Goal: Contribute content: Contribute content

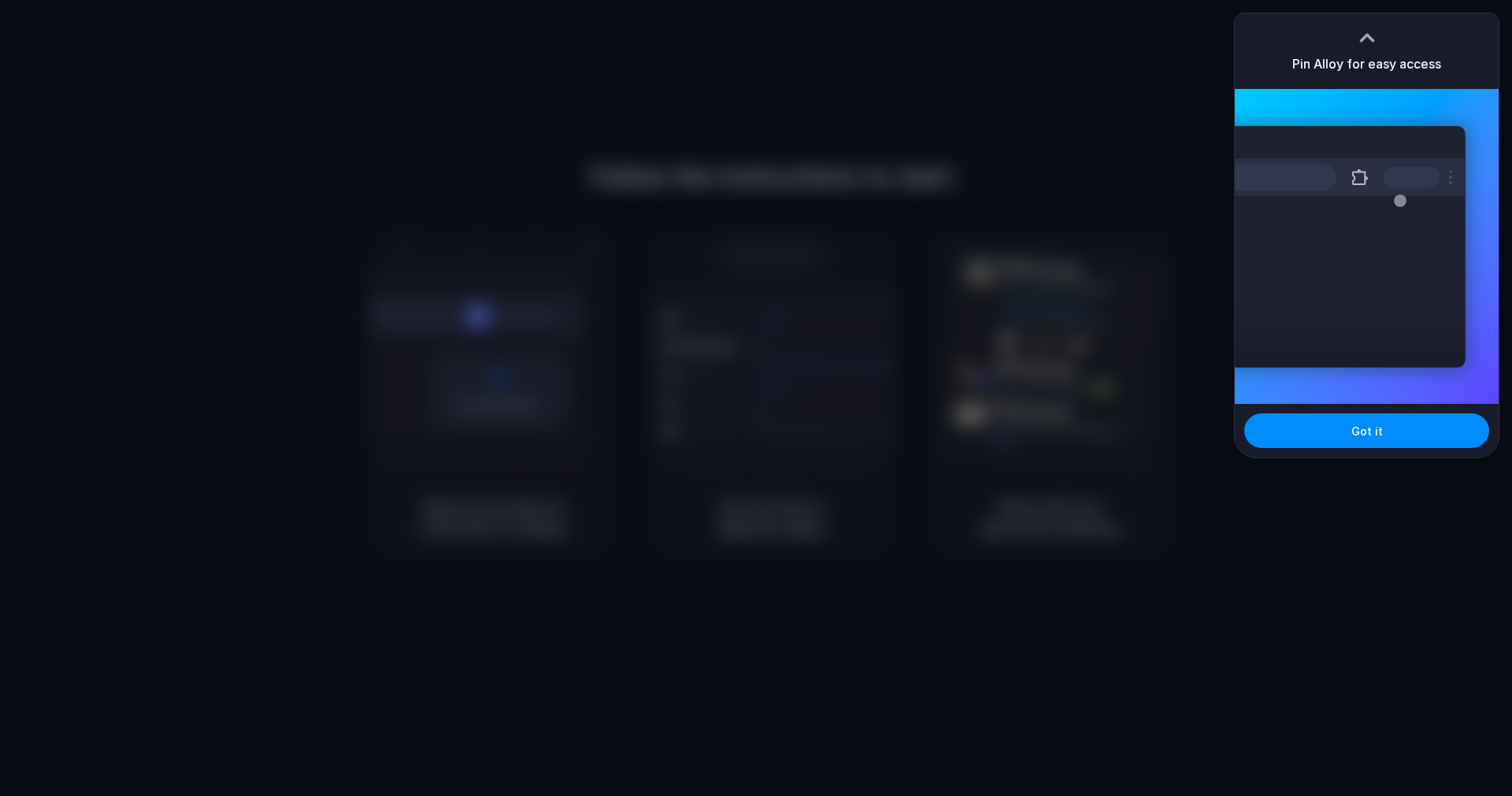
click at [756, 398] on div at bounding box center [756, 398] width 0 height 0
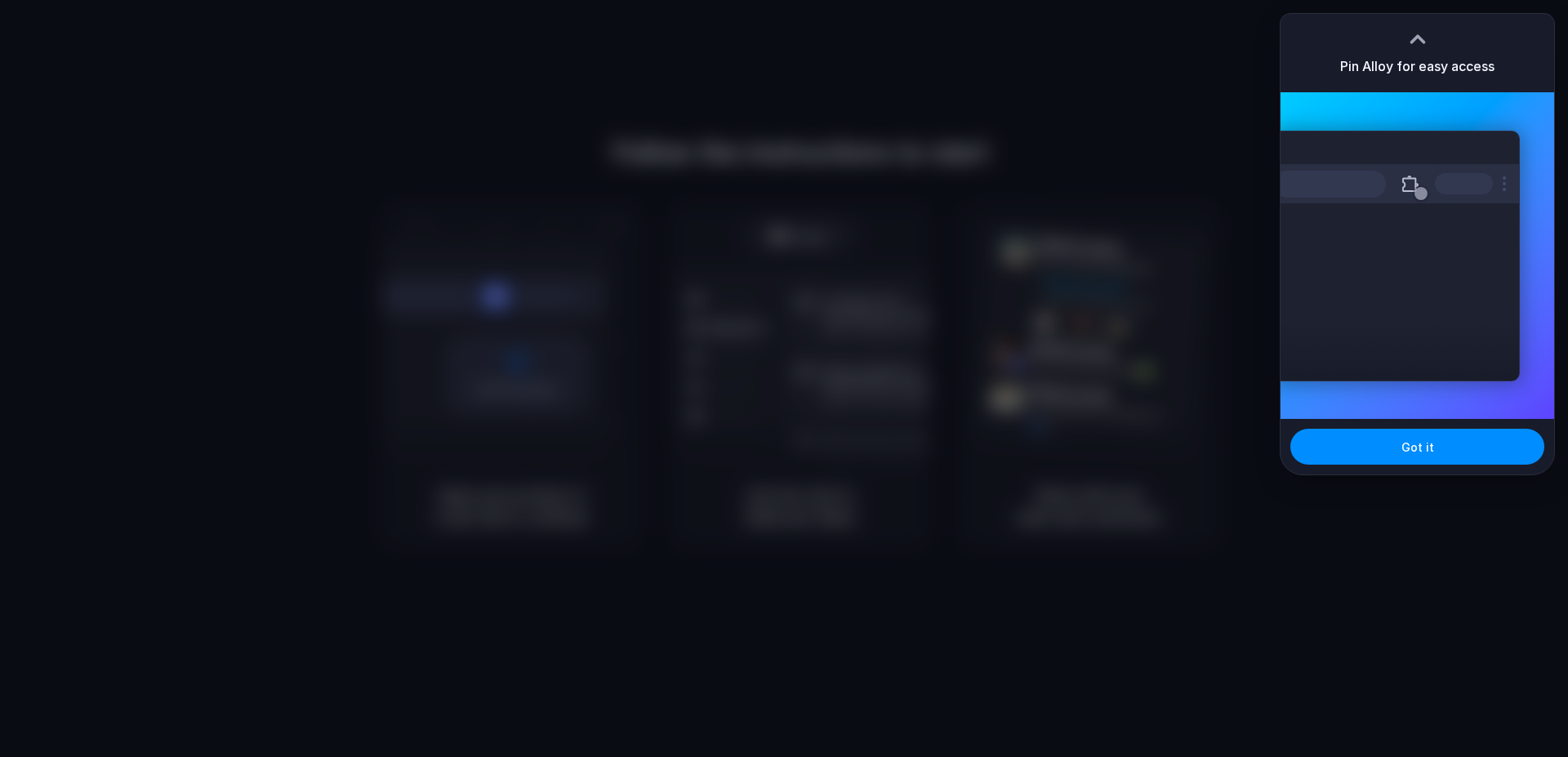
click at [1449, 124] on div "Extensions Alloy · AI Prototyping for..." at bounding box center [1417, 255] width 274 height 326
click at [1422, 27] on div at bounding box center [1417, 39] width 24 height 24
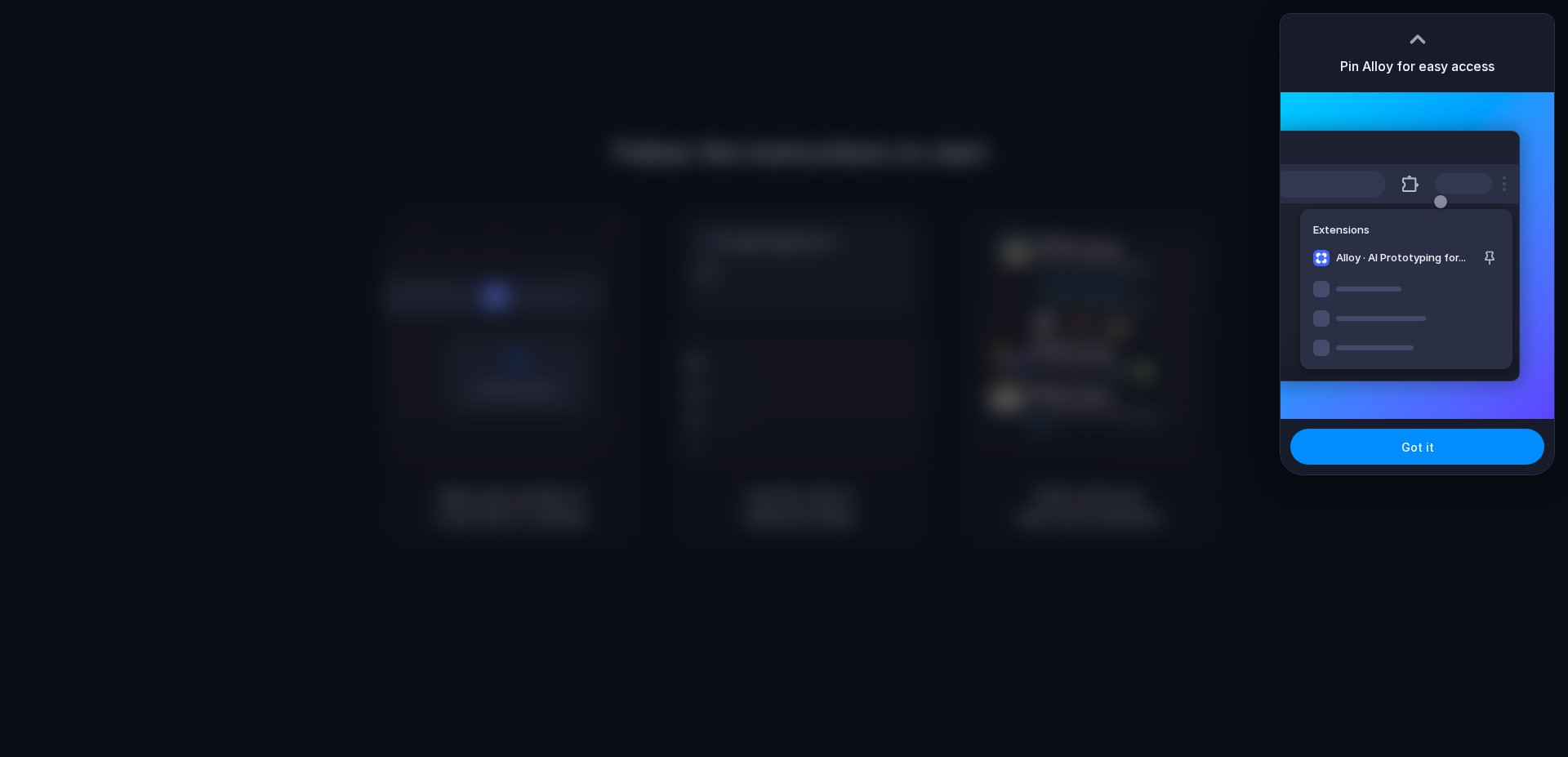
click at [1430, 138] on div "Extensions Alloy · AI Prototyping for..." at bounding box center [1396, 255] width 246 height 250
click at [1426, 167] on div at bounding box center [1397, 184] width 245 height 39
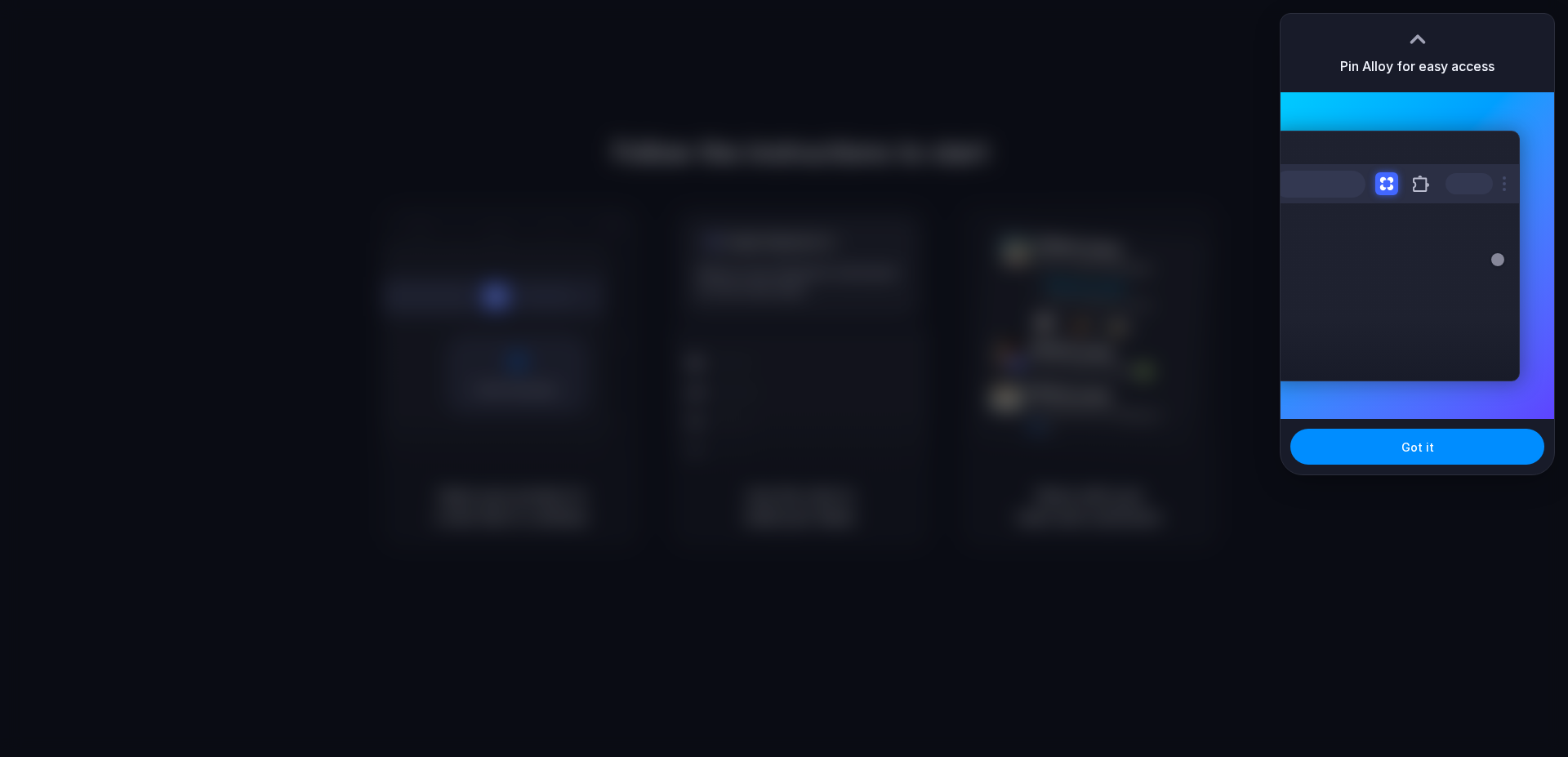
click at [1398, 72] on h3 "Pin Alloy for easy access" at bounding box center [1417, 66] width 154 height 19
click at [1409, 138] on div "Extensions Alloy · AI Prototyping for..." at bounding box center [1396, 255] width 246 height 250
click at [1406, 32] on div at bounding box center [1417, 39] width 24 height 24
click at [1183, 125] on div at bounding box center [784, 378] width 1568 height 757
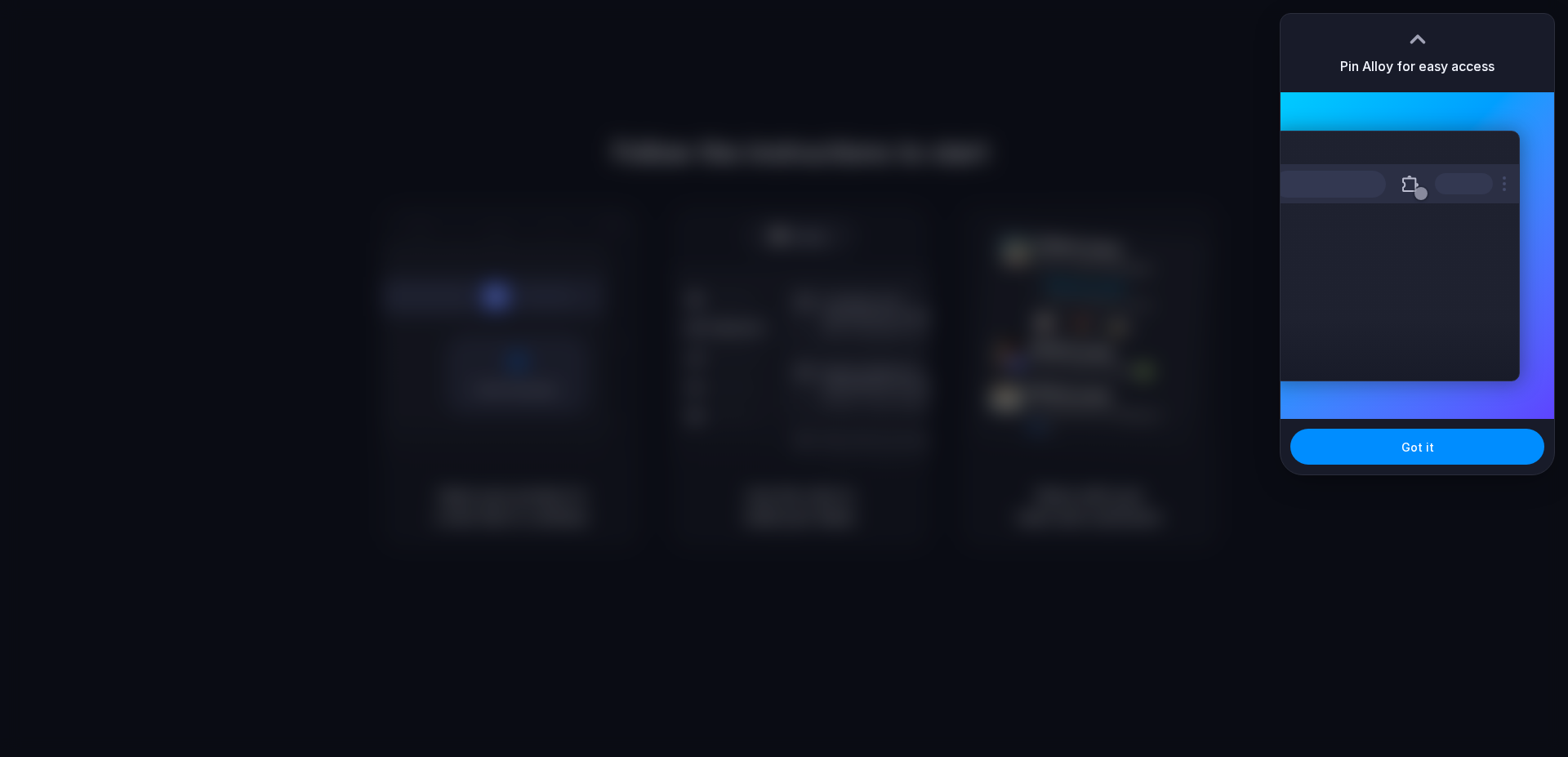
click at [784, 379] on div at bounding box center [784, 379] width 0 height 0
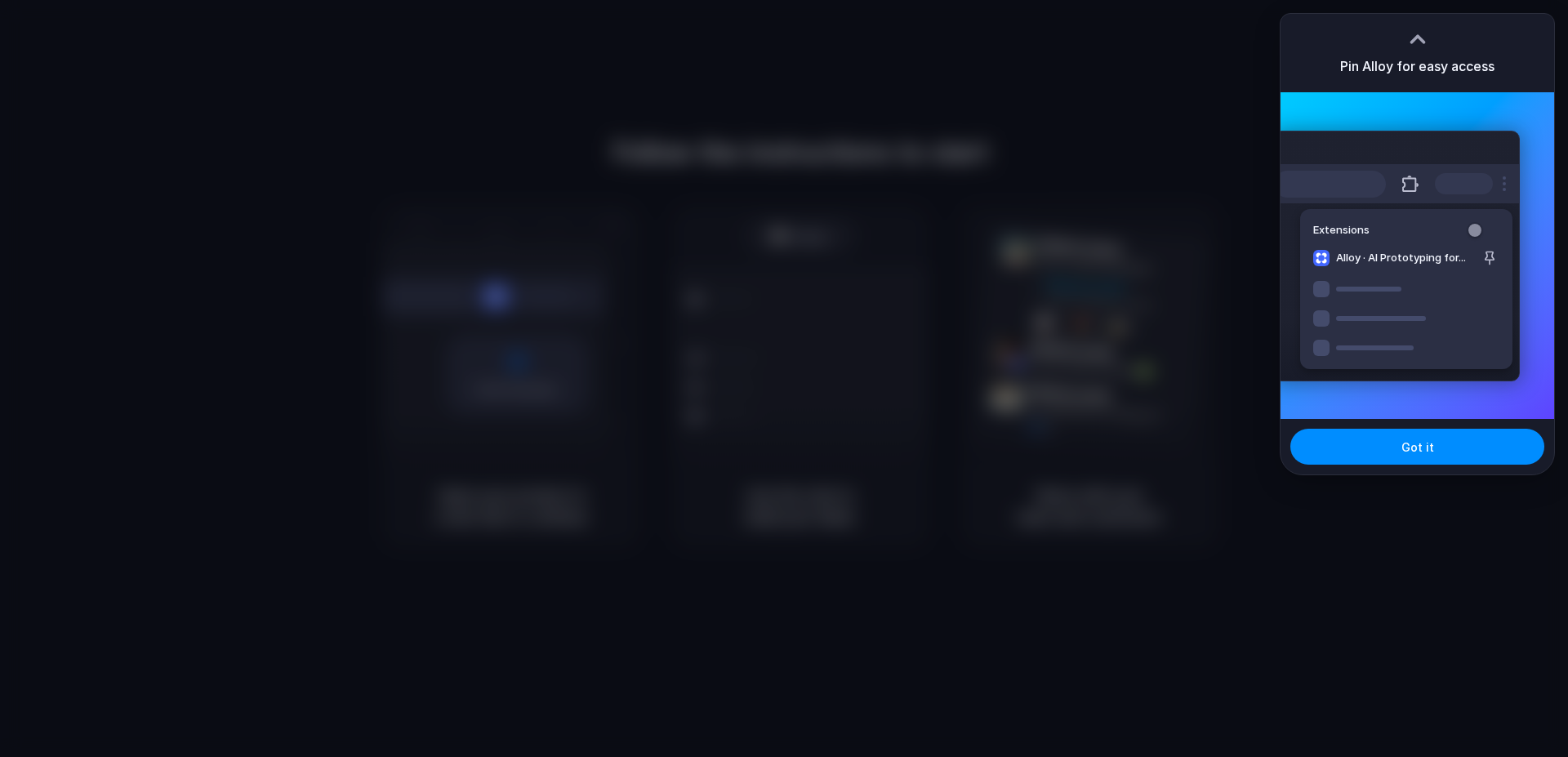
click at [1207, 222] on div at bounding box center [784, 378] width 1568 height 757
click at [784, 379] on div at bounding box center [784, 379] width 0 height 0
click at [1399, 296] on div "Extensions Alloy · AI Prototyping for..." at bounding box center [1396, 255] width 246 height 250
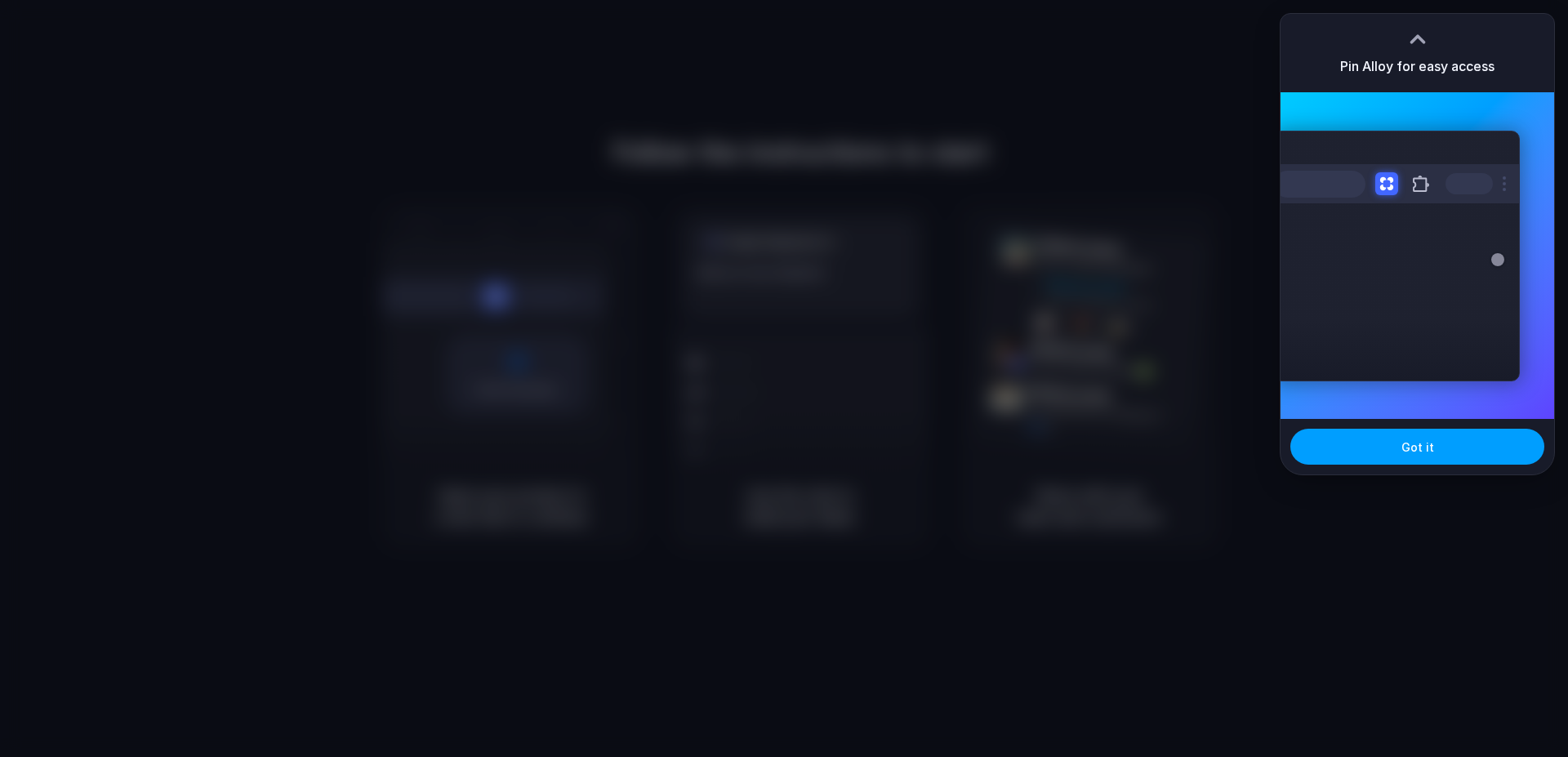
click at [1420, 448] on span "Got it" at bounding box center [1418, 447] width 33 height 18
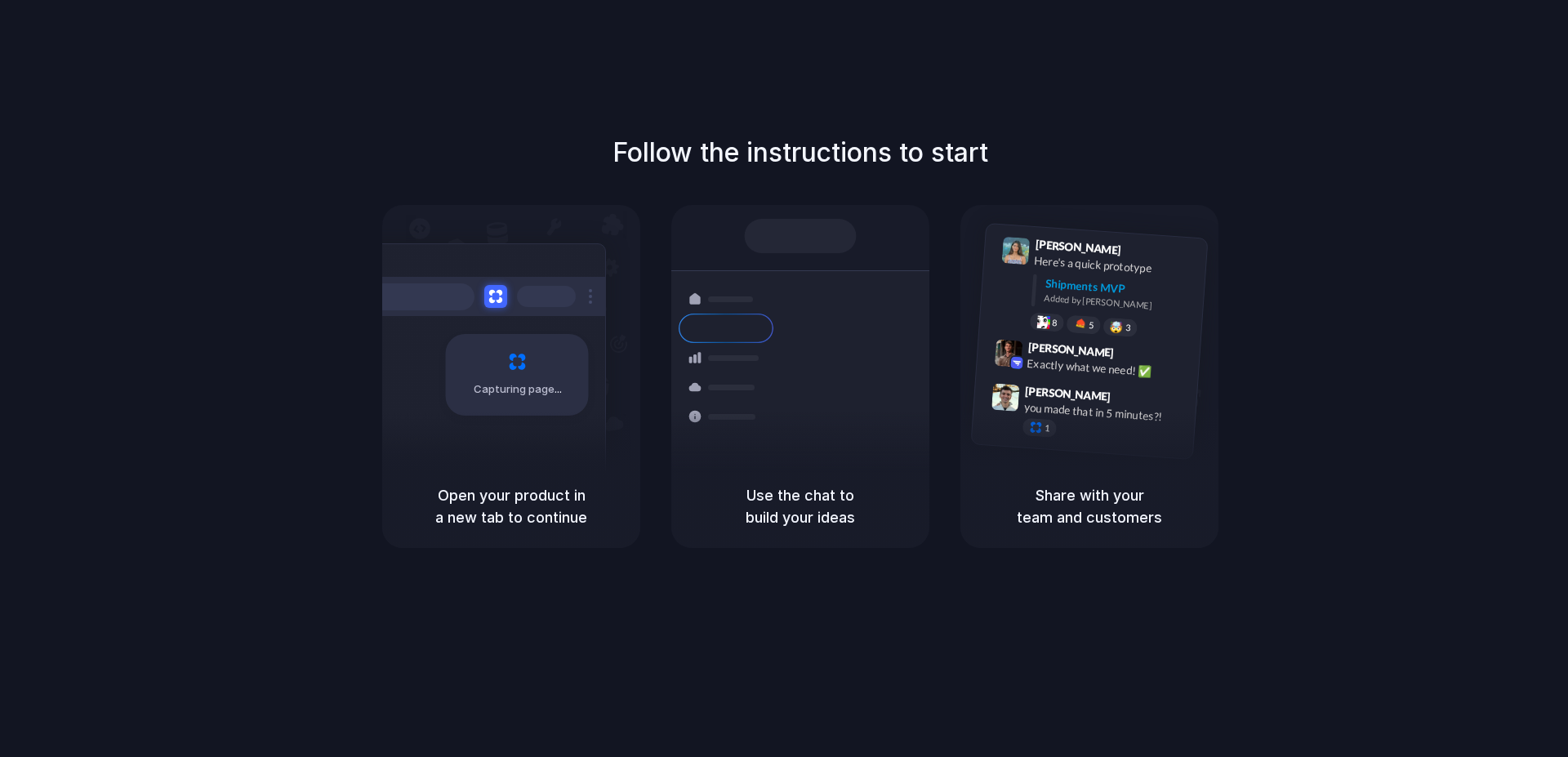
click at [784, 379] on div at bounding box center [784, 379] width 0 height 0
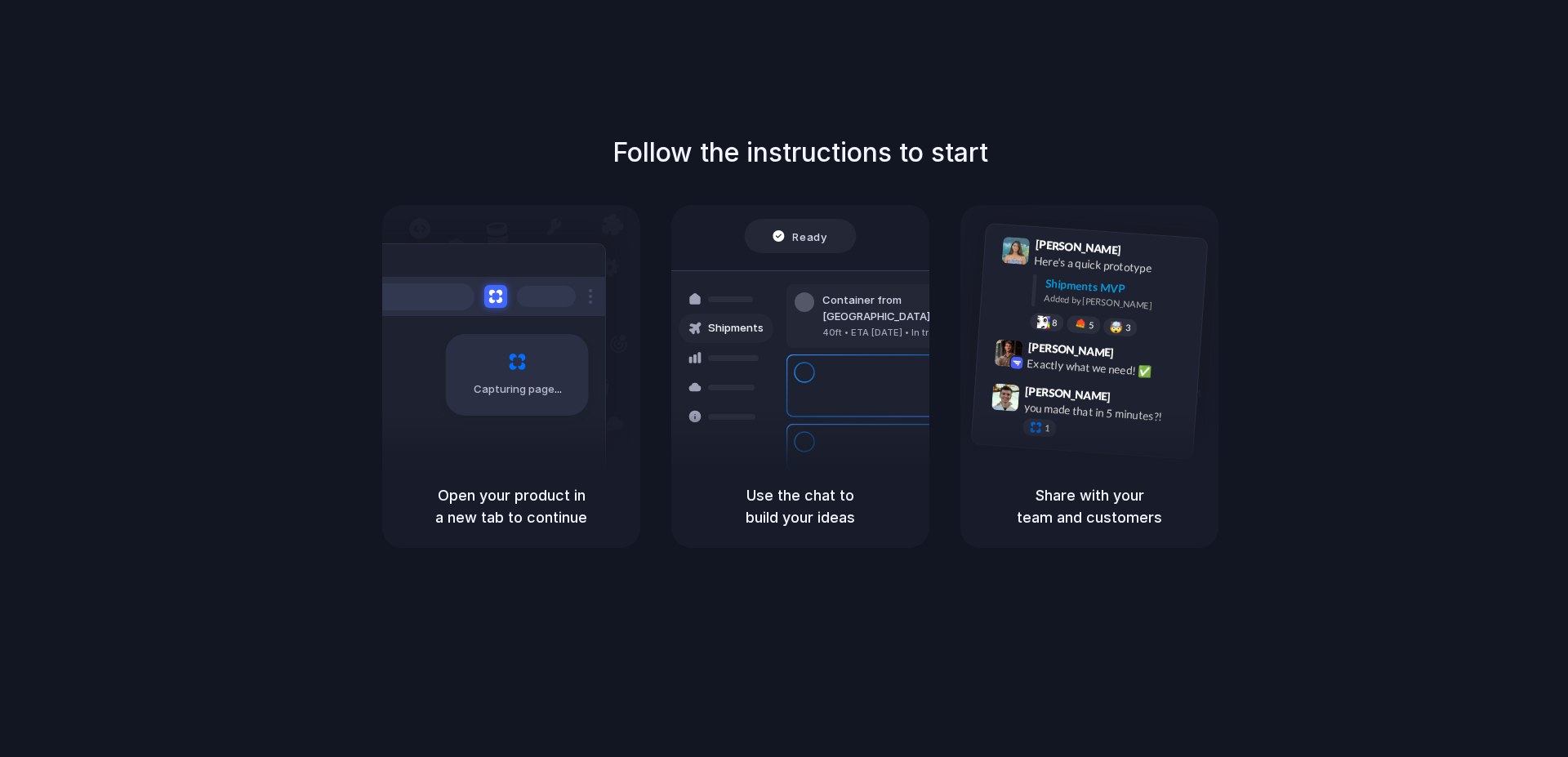
click at [784, 379] on div at bounding box center [784, 379] width 0 height 0
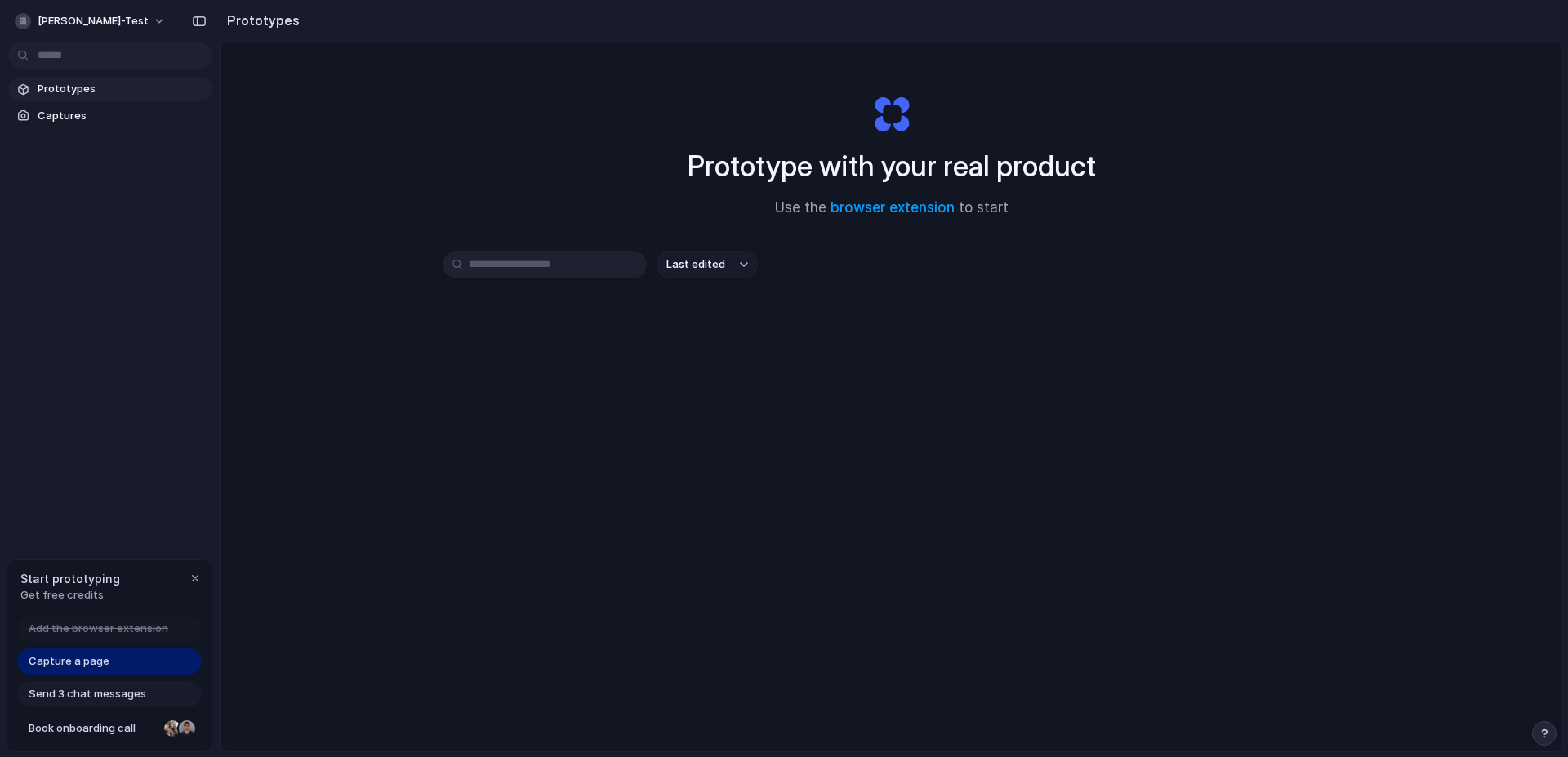
click at [784, 379] on div at bounding box center [784, 379] width 0 height 0
click at [1110, 122] on div "Prototype with your real product Use the browser extension to start" at bounding box center [891, 149] width 653 height 176
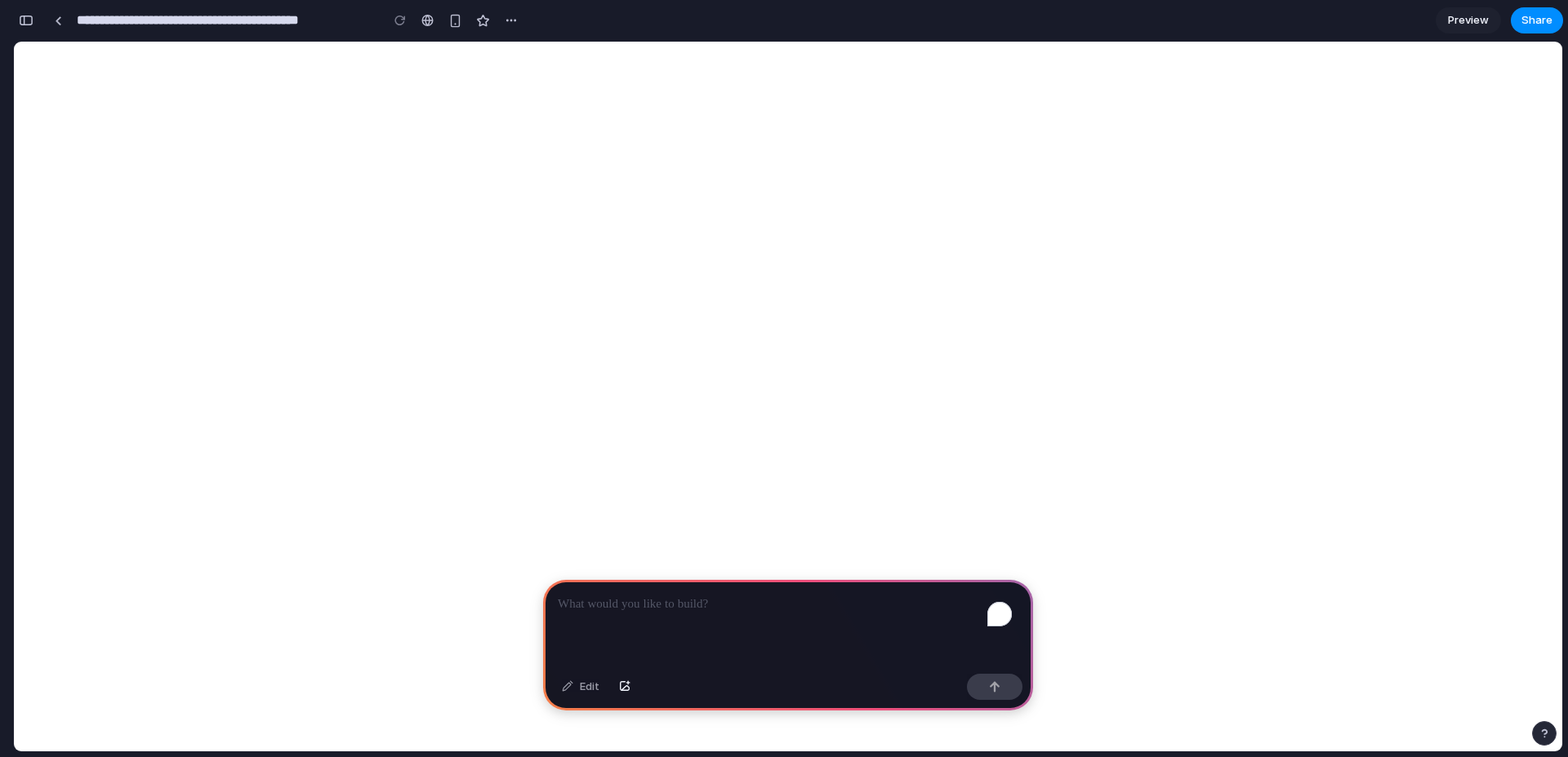
click at [796, 615] on div "To enrich screen reader interactions, please activate Accessibility in Grammarl…" at bounding box center [788, 624] width 490 height 88
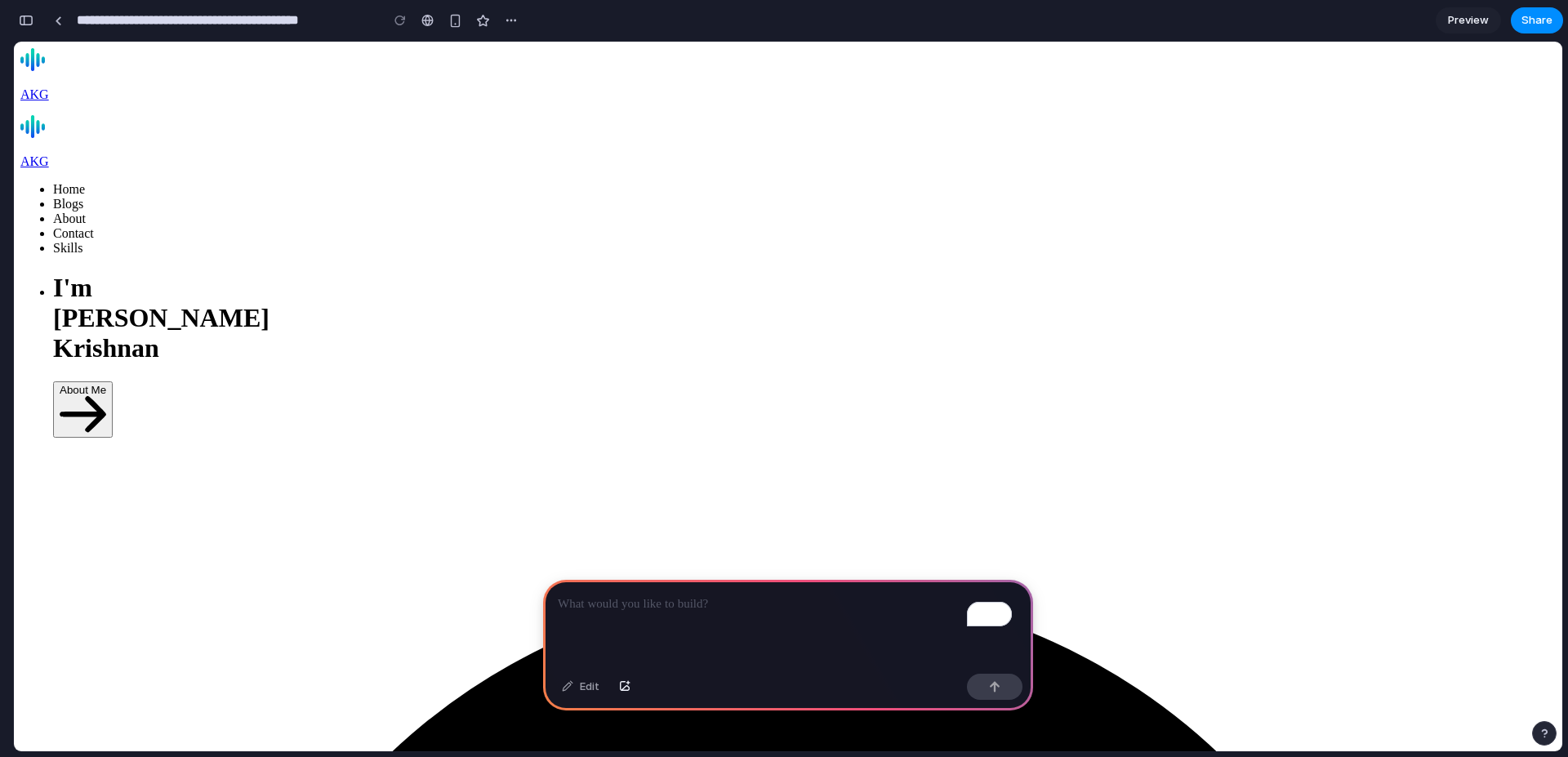
click at [657, 607] on p "To enrich screen reader interactions, please activate Accessibility in Grammarl…" at bounding box center [788, 604] width 461 height 19
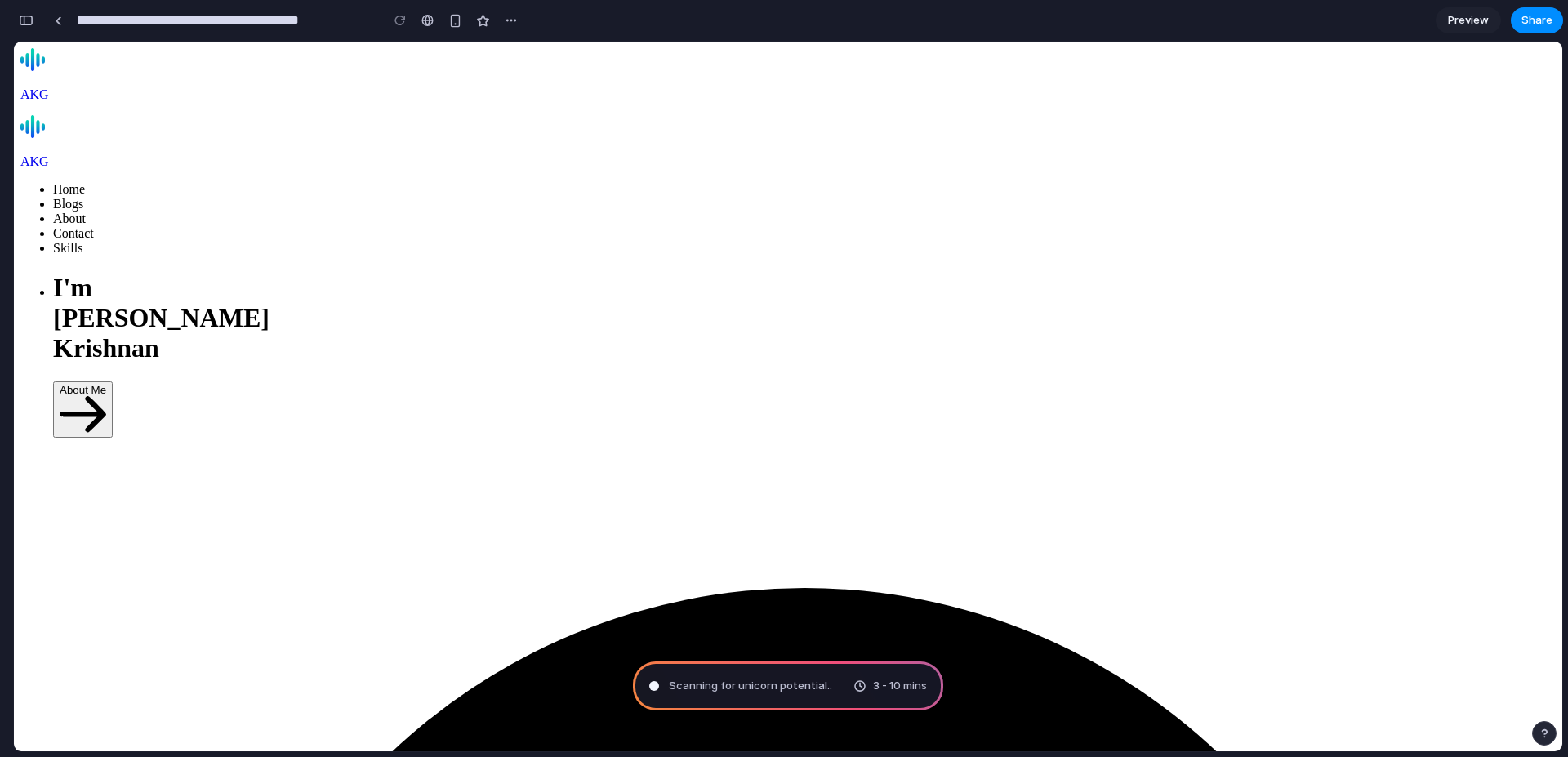
type input "**********"
